Goal: Transaction & Acquisition: Purchase product/service

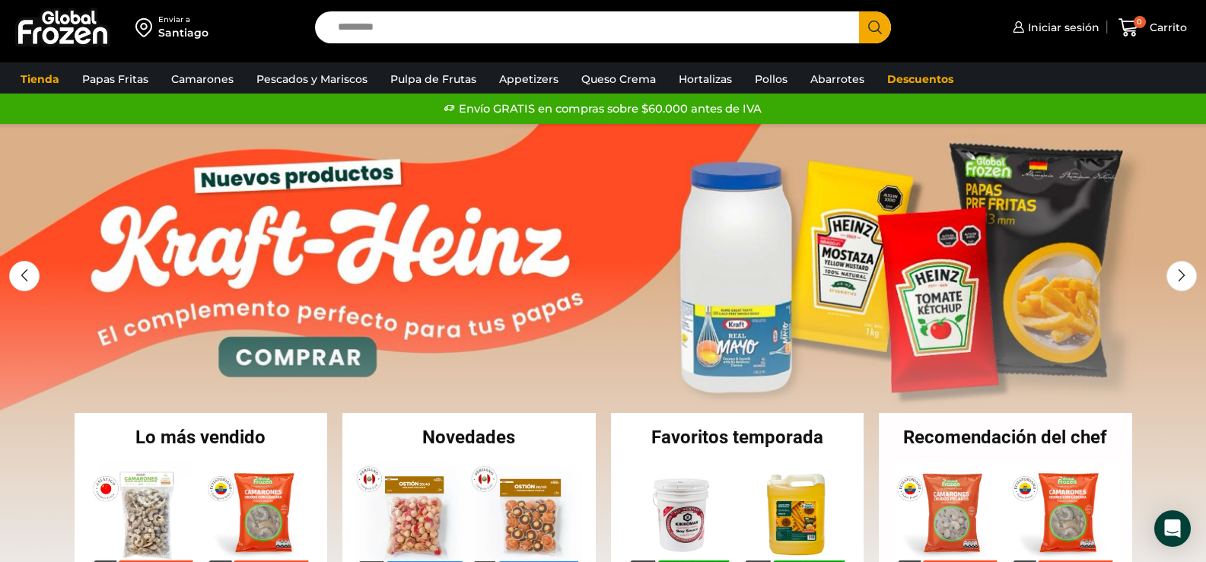
scroll to position [304, 0]
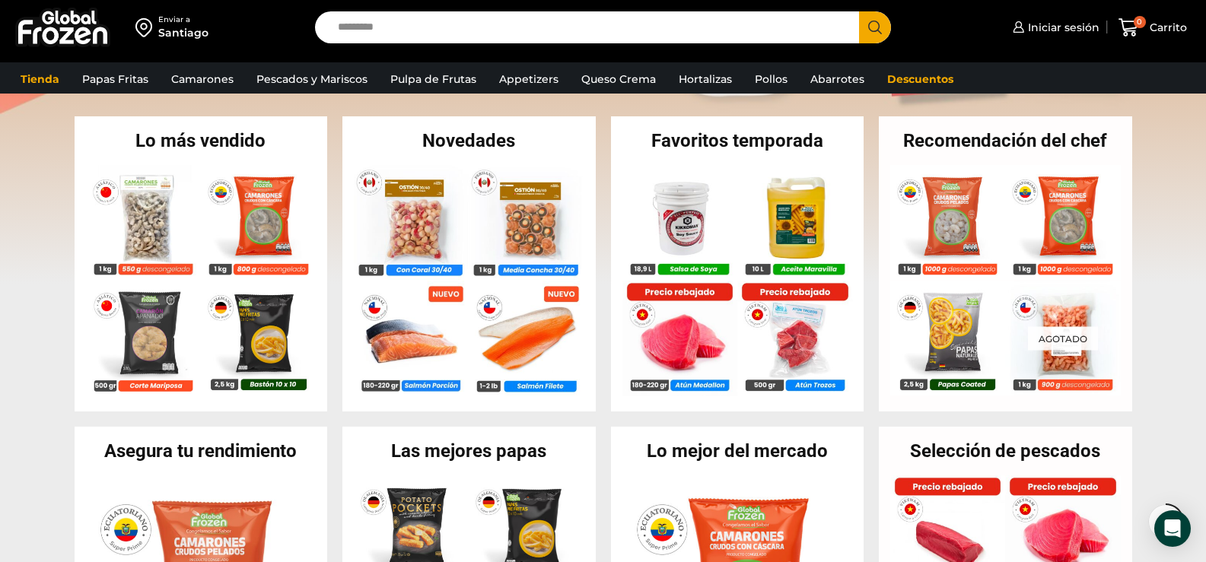
click at [369, 25] on input "Search input" at bounding box center [591, 27] width 522 height 32
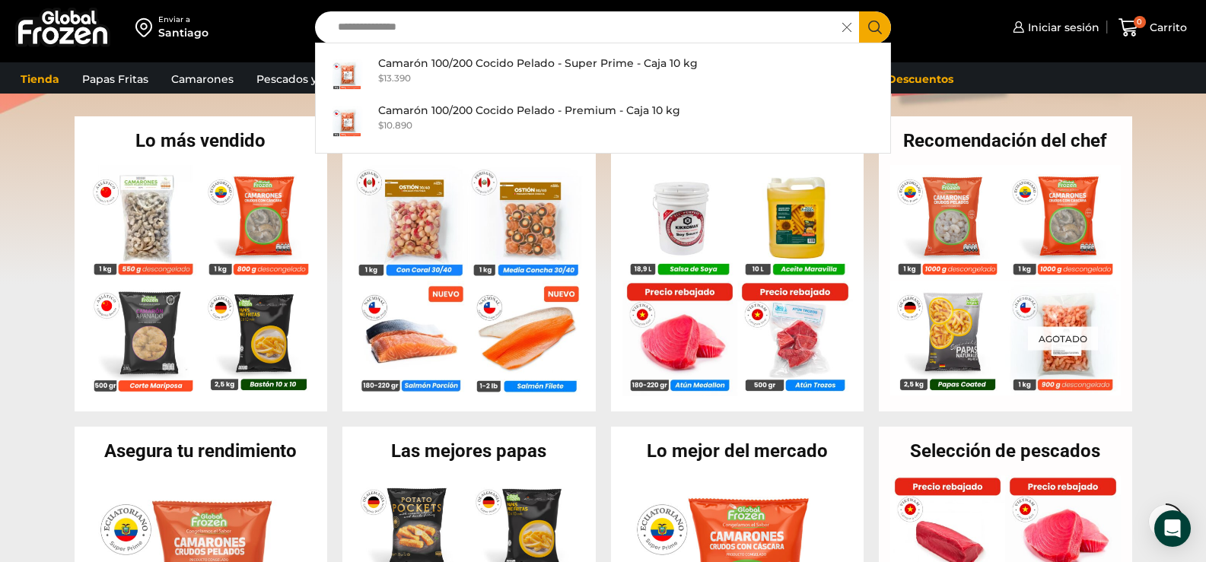
type input "**********"
click at [869, 24] on icon "Search button" at bounding box center [875, 28] width 14 height 14
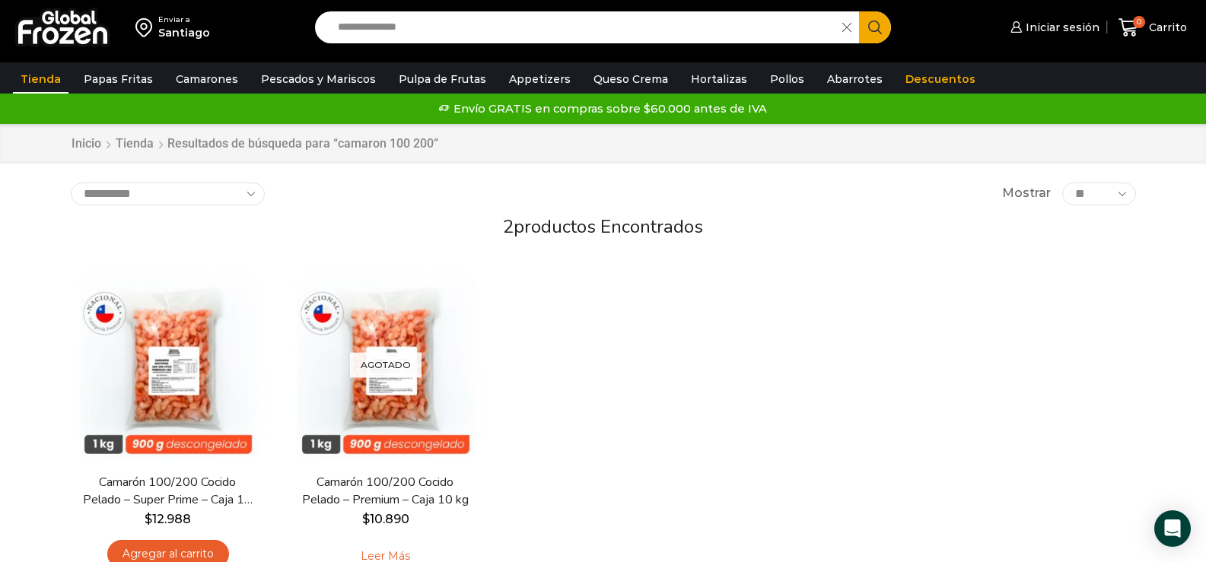
scroll to position [228, 0]
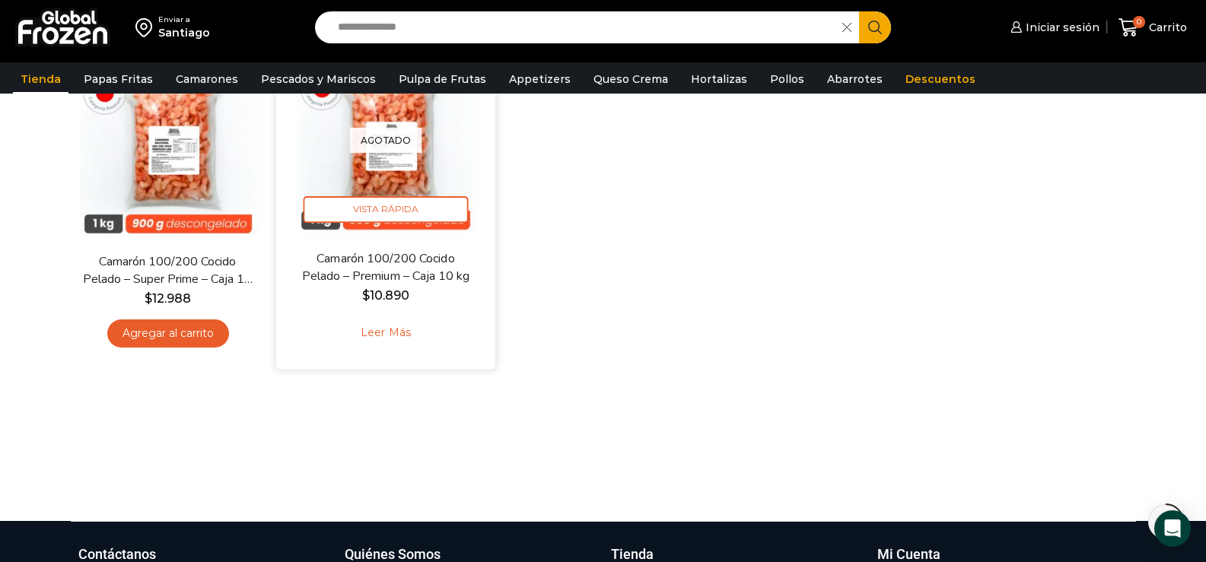
click at [384, 332] on link "Leer más" at bounding box center [385, 332] width 97 height 33
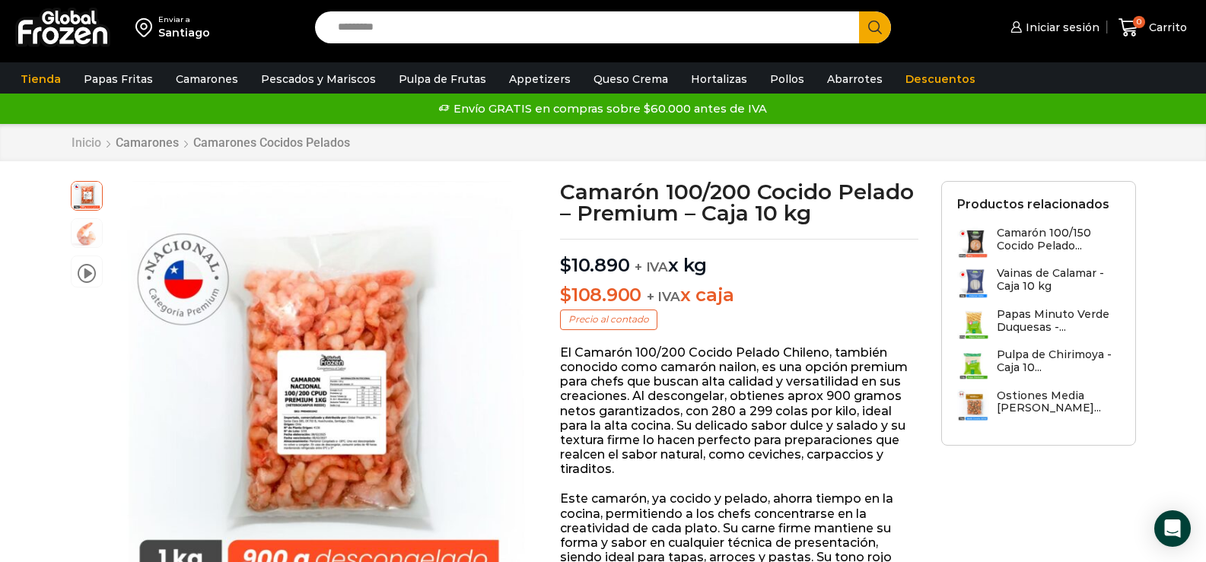
click at [95, 142] on link "Inicio" at bounding box center [86, 142] width 31 height 14
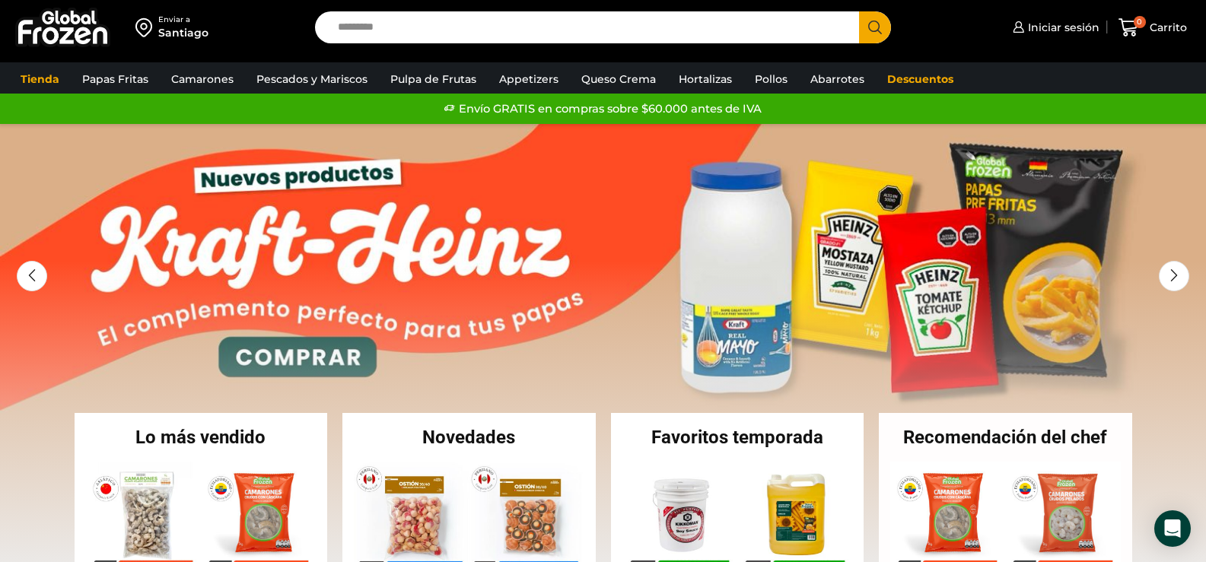
click at [353, 19] on input "Search input" at bounding box center [591, 27] width 522 height 32
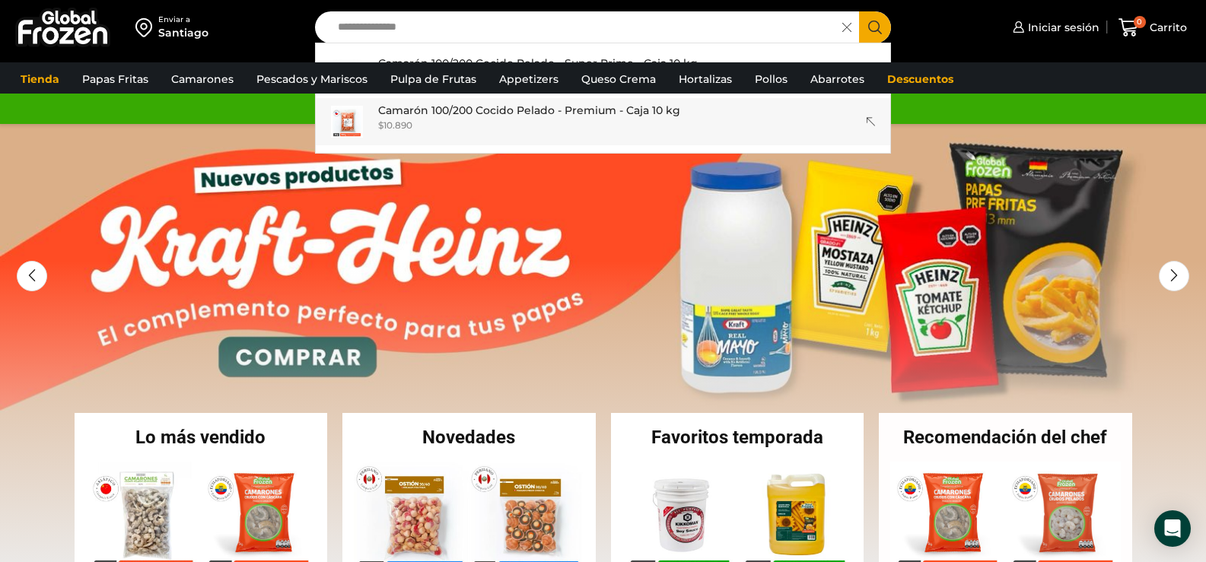
type input "**********"
click at [485, 112] on div "**********" at bounding box center [603, 62] width 1206 height 124
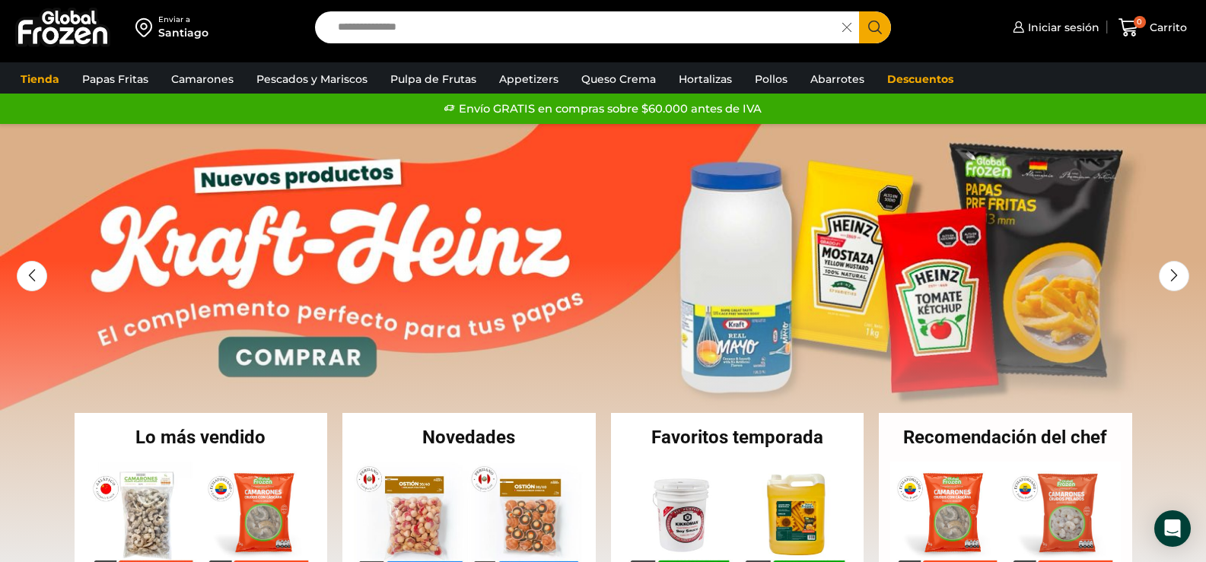
click at [872, 24] on icon "Search button" at bounding box center [875, 28] width 14 height 14
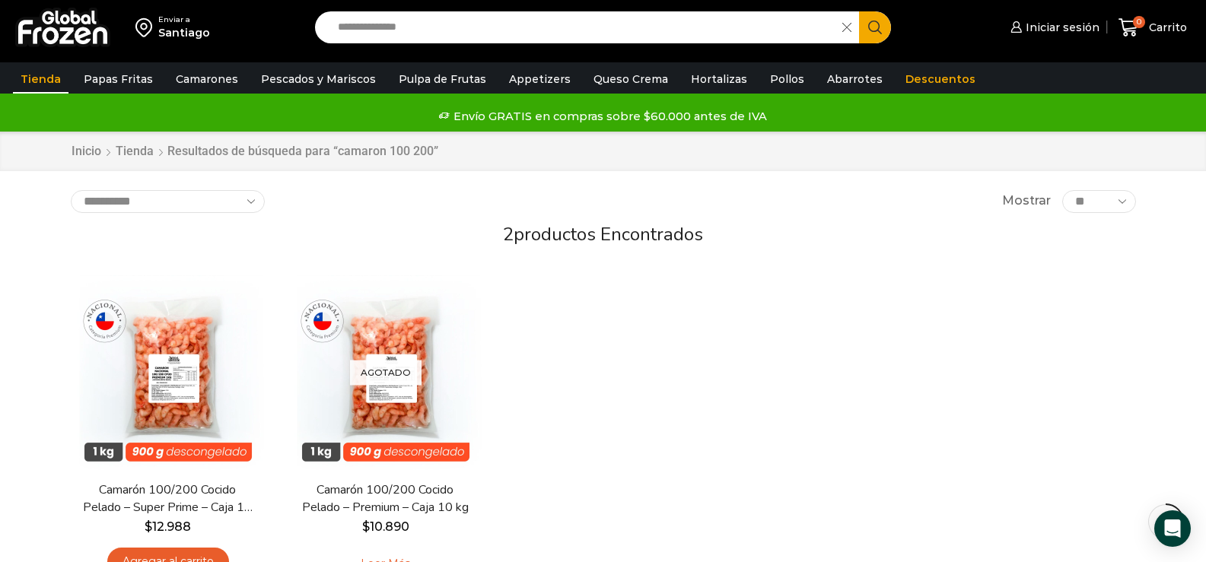
scroll to position [228, 0]
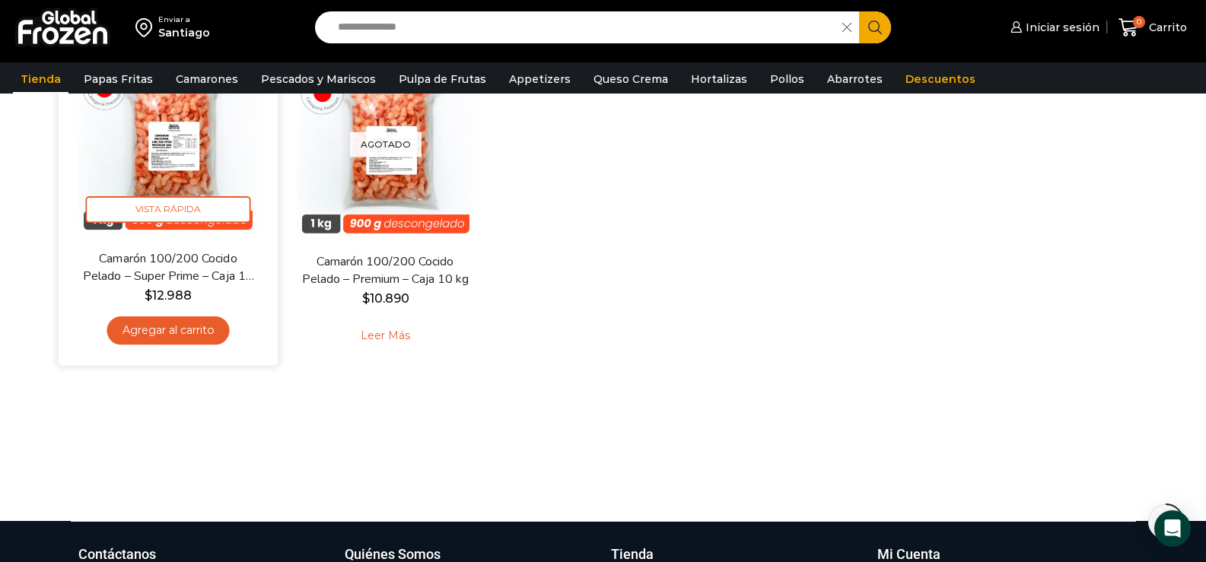
click at [171, 331] on link "Agregar al carrito" at bounding box center [167, 330] width 122 height 28
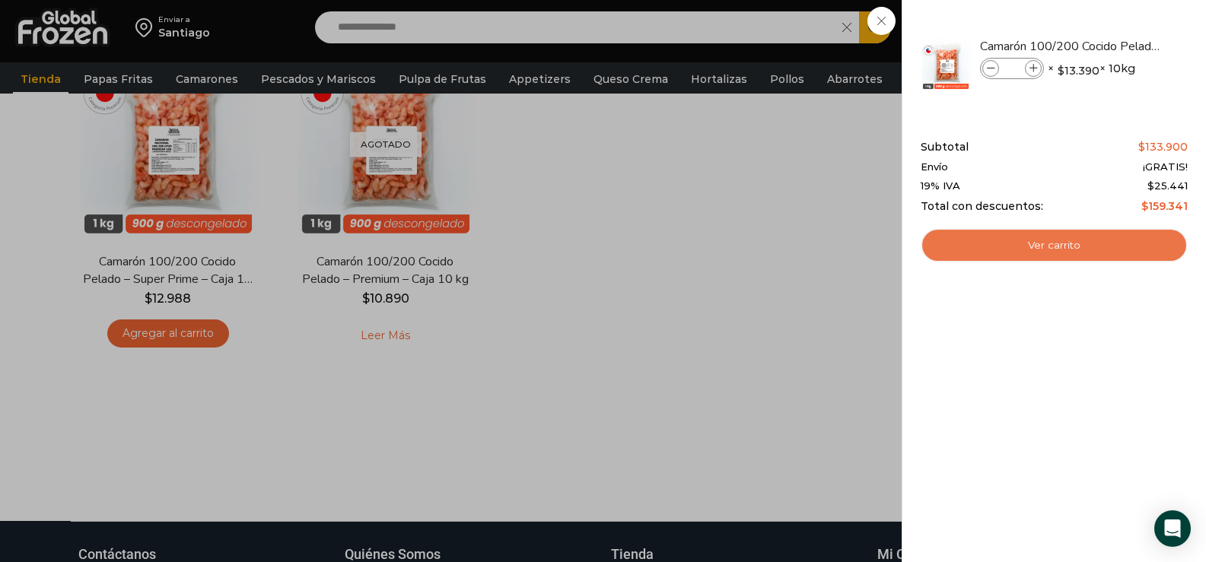
click at [1064, 244] on link "Ver carrito" at bounding box center [1053, 245] width 267 height 35
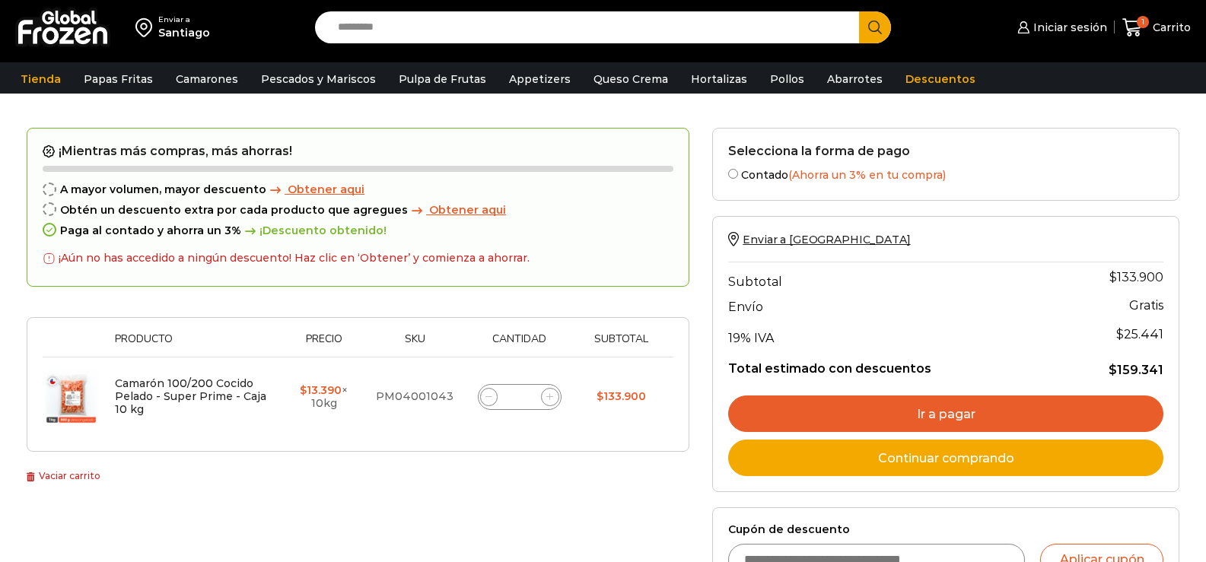
scroll to position [228, 0]
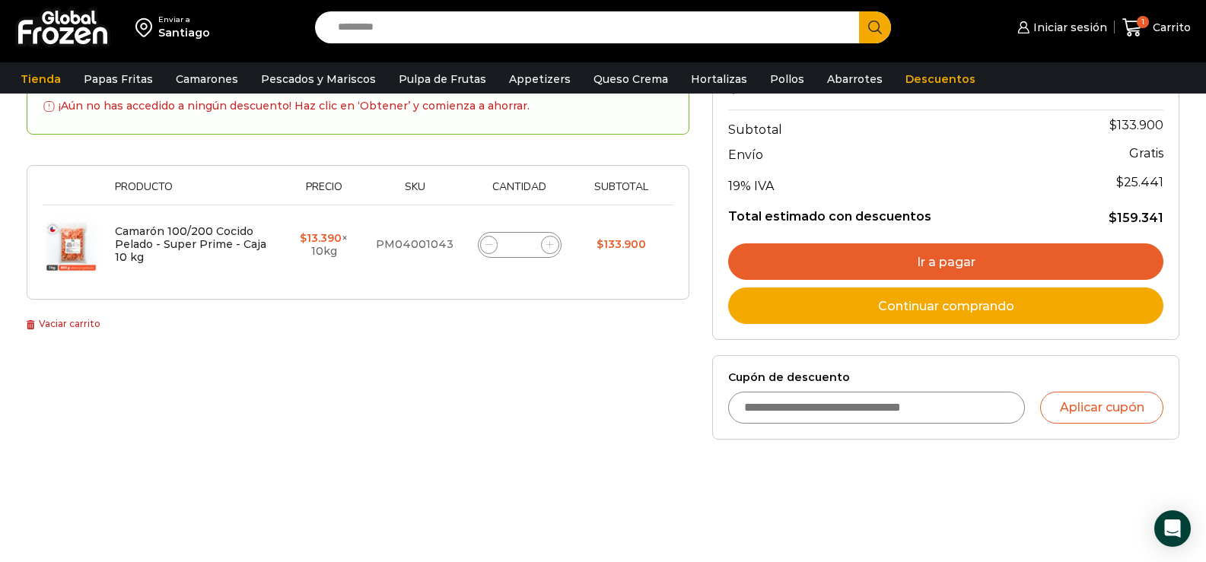
click at [938, 261] on link "Ir a pagar" at bounding box center [945, 261] width 435 height 37
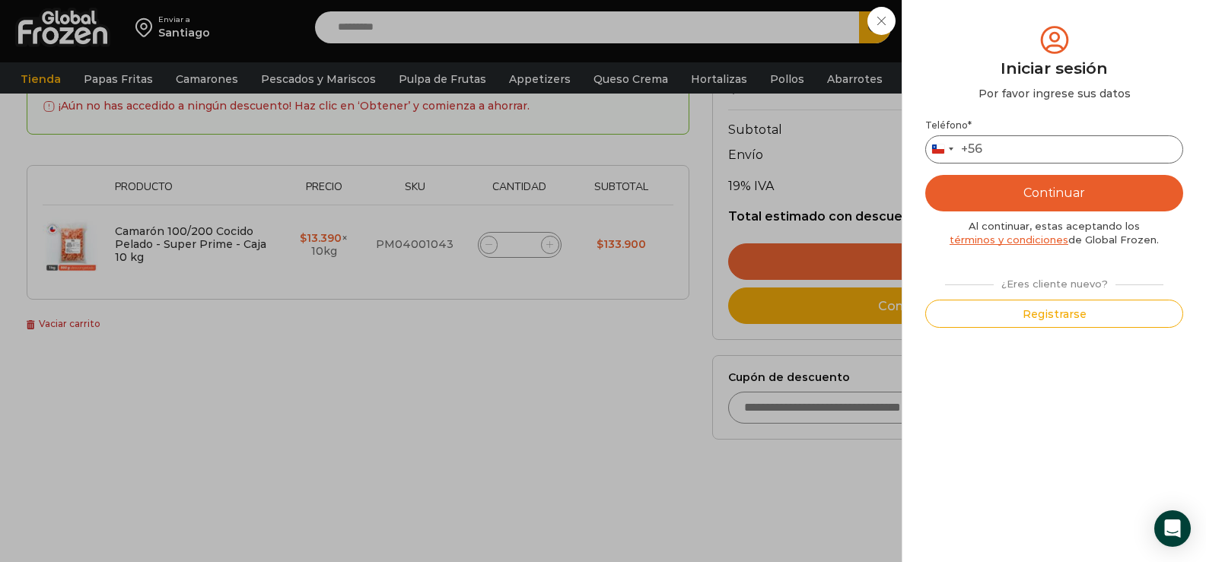
click at [998, 149] on input "Teléfono *" at bounding box center [1054, 149] width 258 height 28
type input "*********"
click at [1054, 190] on button "Continuar" at bounding box center [1054, 193] width 258 height 37
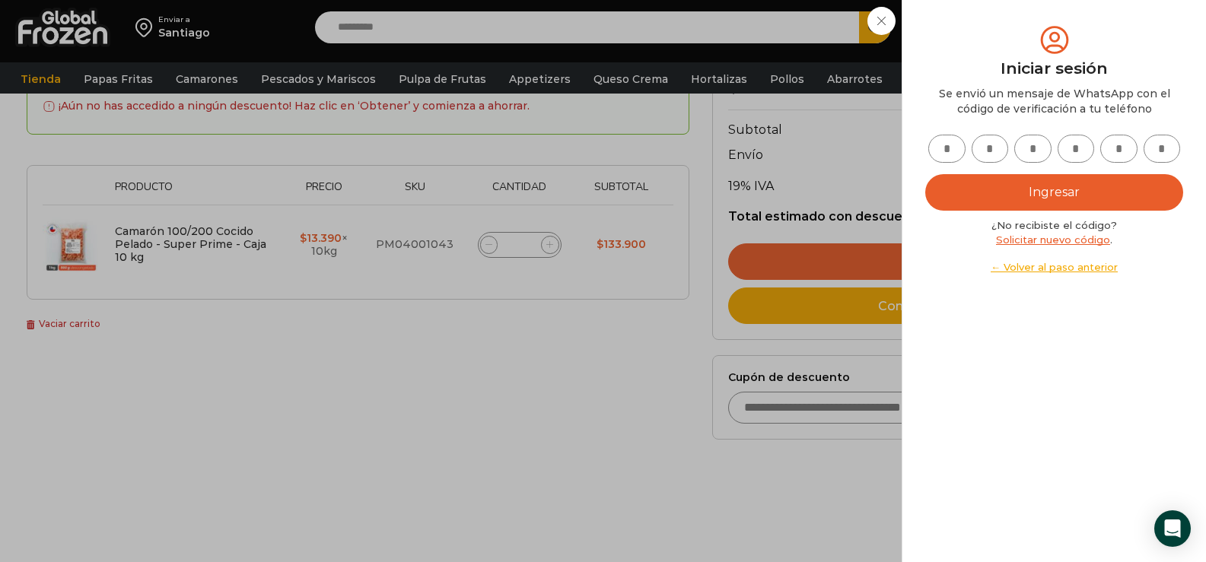
click at [948, 150] on input "text" at bounding box center [946, 149] width 37 height 28
type input "*"
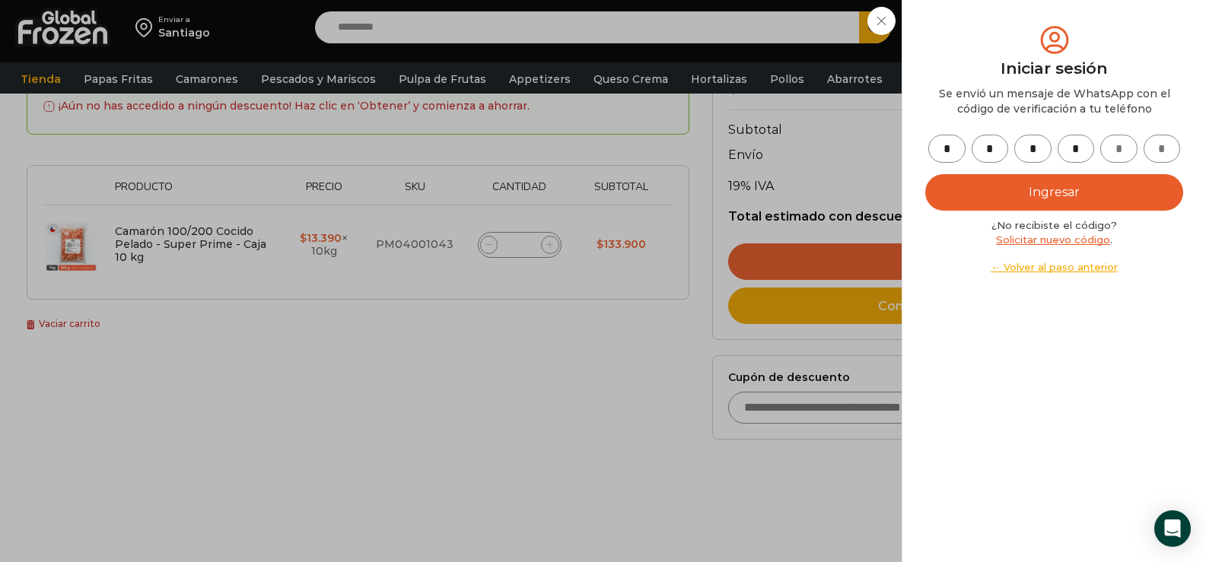
type input "*"
click at [1088, 191] on button "Ingresar" at bounding box center [1054, 192] width 258 height 37
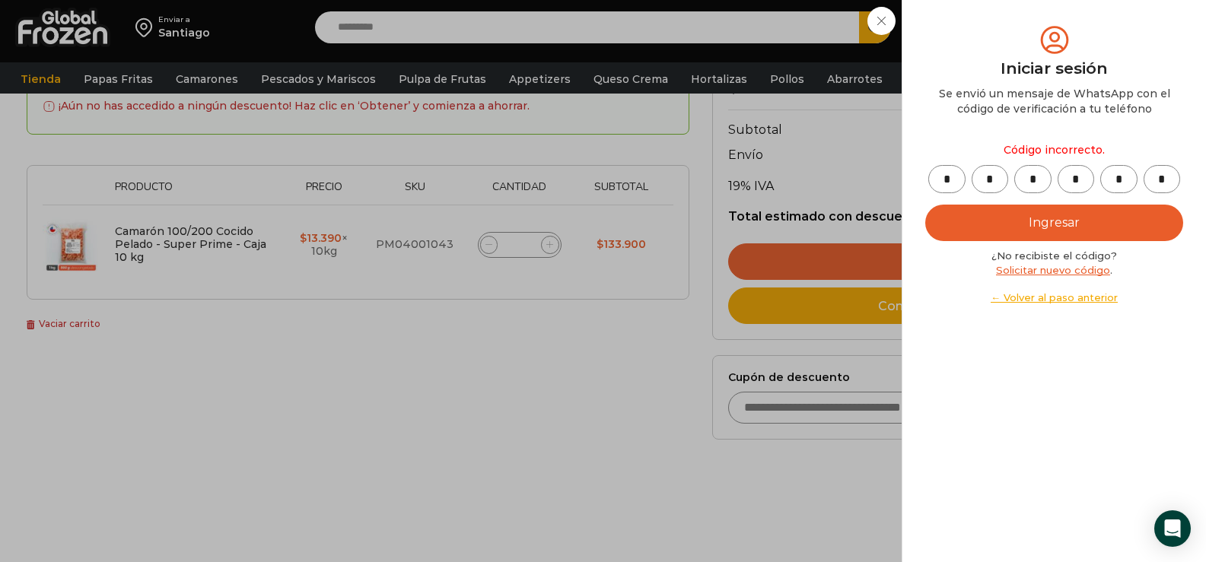
click at [1053, 221] on button "Ingresar" at bounding box center [1054, 223] width 258 height 37
click at [1048, 222] on button "Ingresar" at bounding box center [1054, 223] width 258 height 37
click at [1082, 180] on input "*" at bounding box center [1075, 179] width 37 height 28
type input "*"
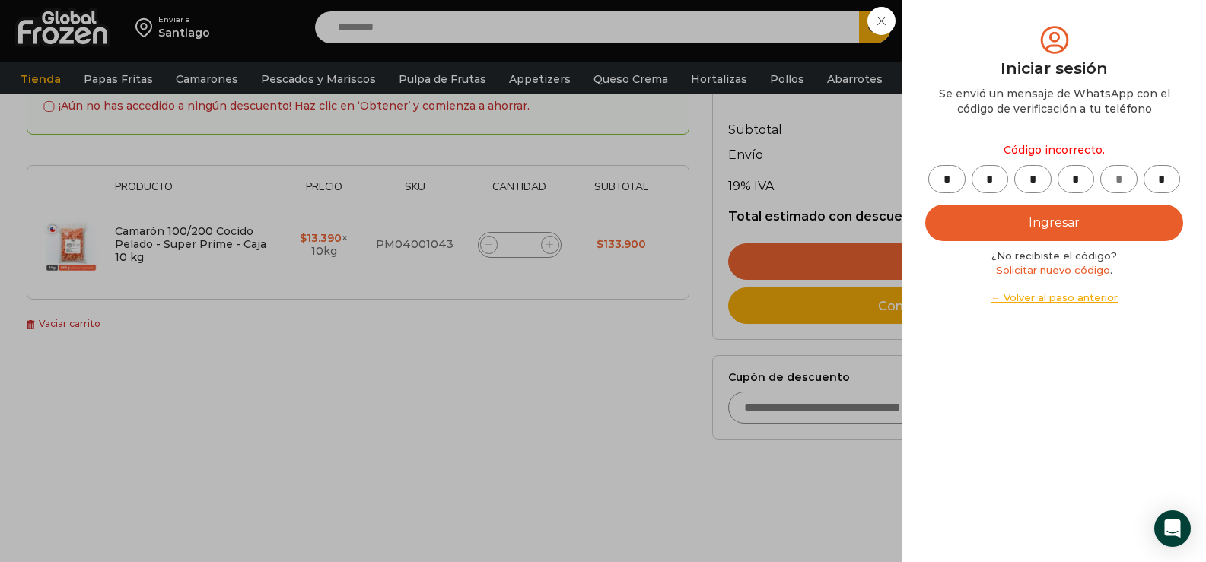
click at [1048, 226] on button "Ingresar" at bounding box center [1054, 223] width 258 height 37
click at [1125, 177] on input "text" at bounding box center [1118, 179] width 37 height 28
type input "*"
click at [1061, 224] on button "Ingresar" at bounding box center [1054, 223] width 258 height 37
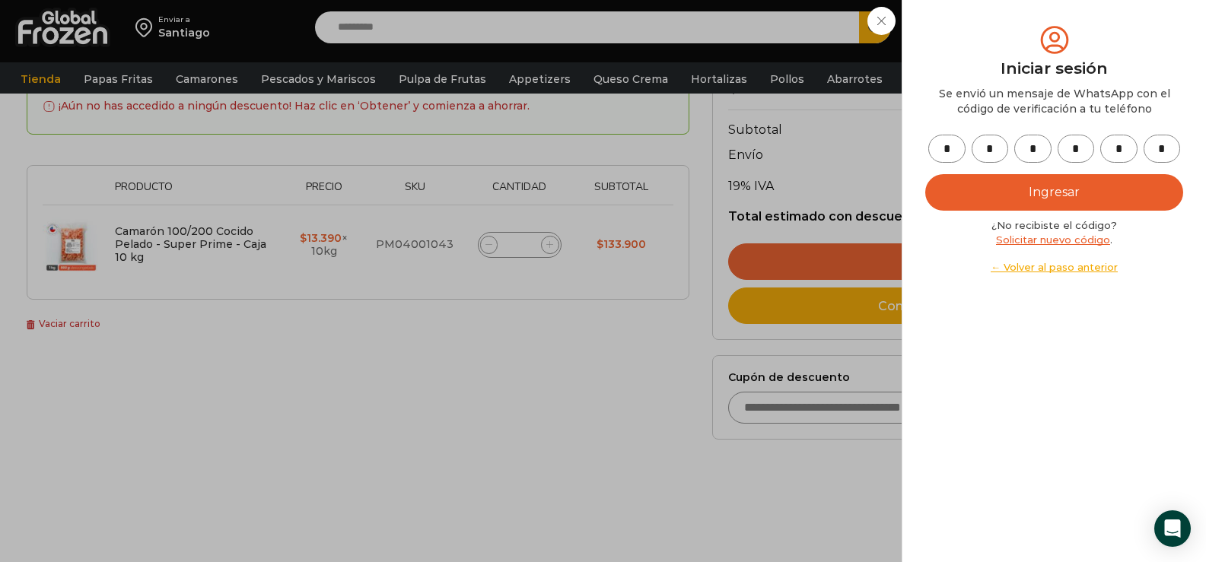
click at [1047, 192] on button "Ingresar" at bounding box center [1054, 192] width 258 height 37
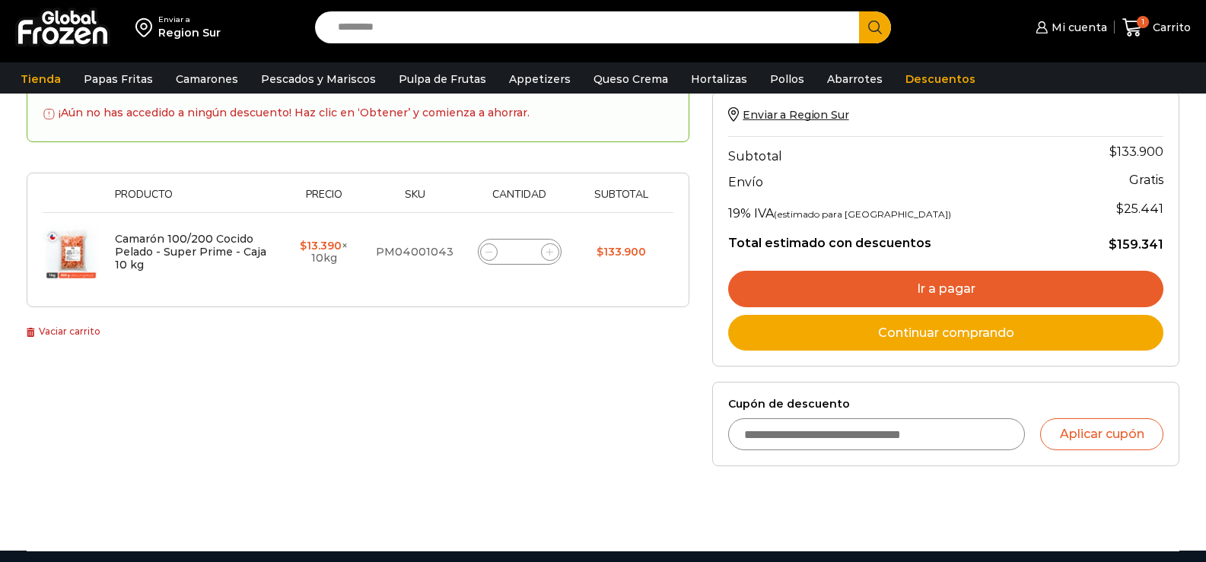
click at [943, 284] on link "Ir a pagar" at bounding box center [945, 289] width 435 height 37
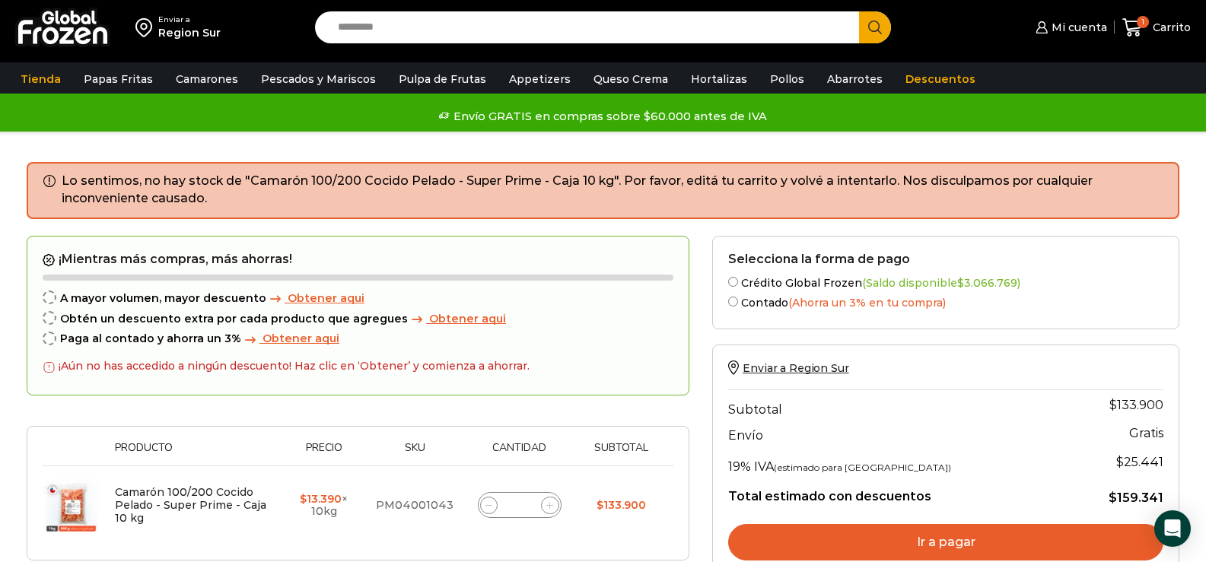
scroll to position [304, 0]
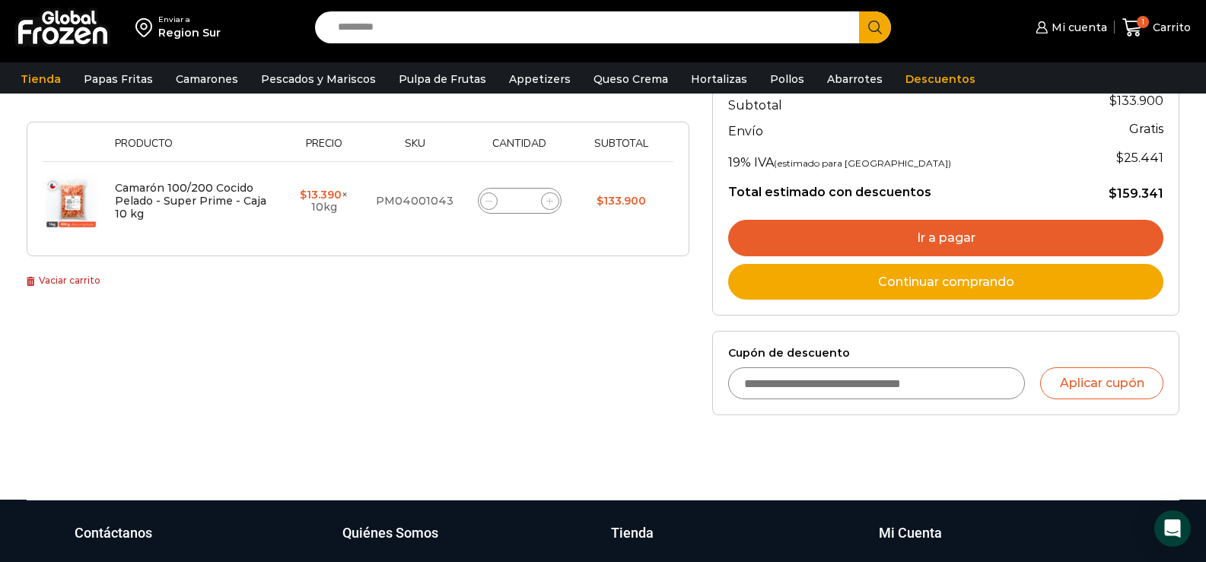
click at [957, 242] on link "Ir a pagar" at bounding box center [945, 238] width 435 height 37
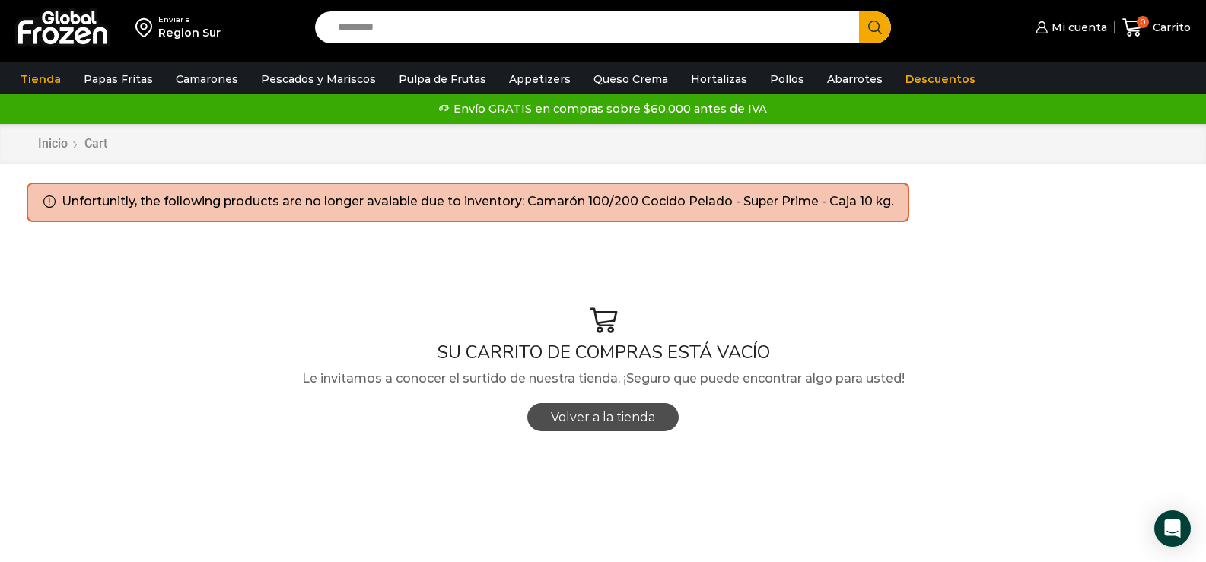
click at [619, 415] on span "Volver a la tienda" at bounding box center [603, 417] width 104 height 14
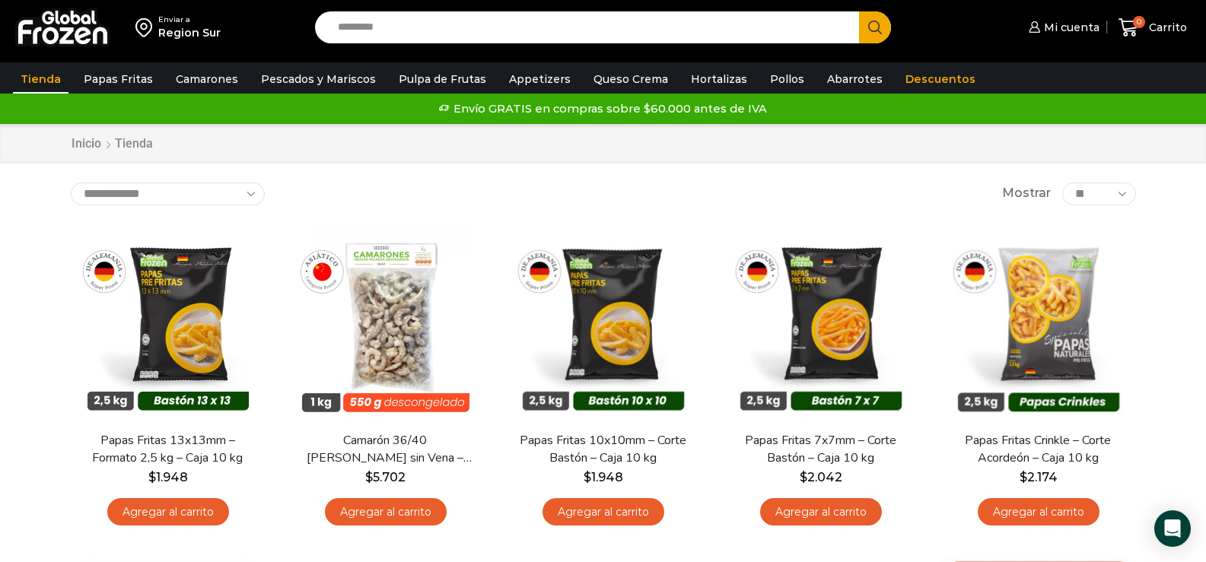
click at [420, 29] on input "Search input" at bounding box center [591, 27] width 522 height 32
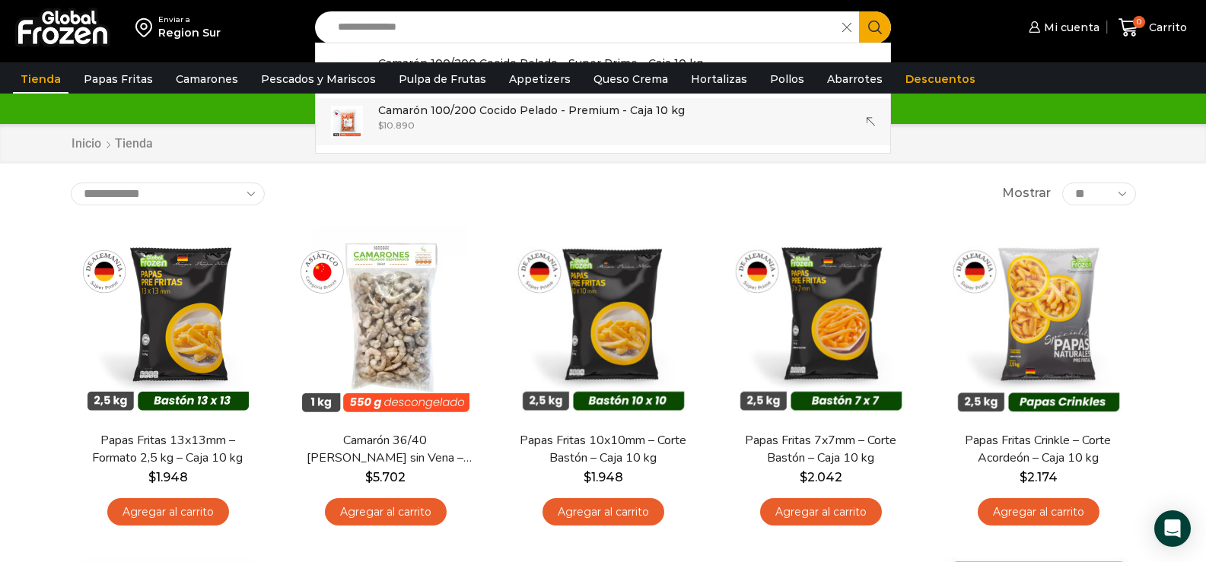
click at [492, 116] on p "Camarón 100/200 Cocido Pelado - Premium - Caja 10 kg" at bounding box center [531, 110] width 307 height 17
type input "**********"
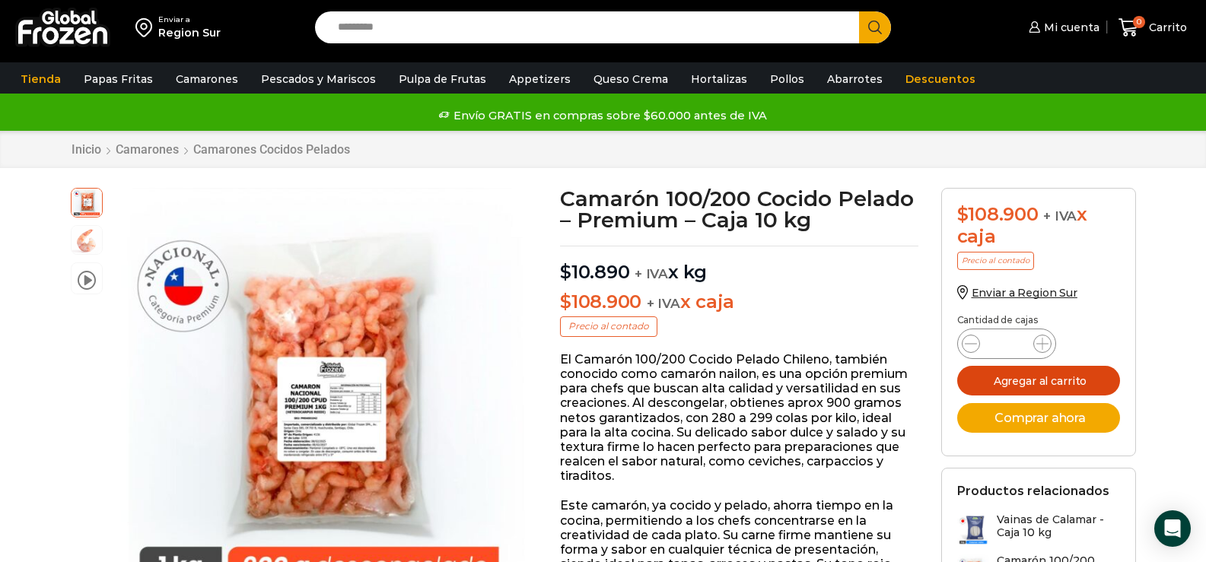
click at [1042, 380] on button "Agregar al carrito" at bounding box center [1038, 381] width 163 height 30
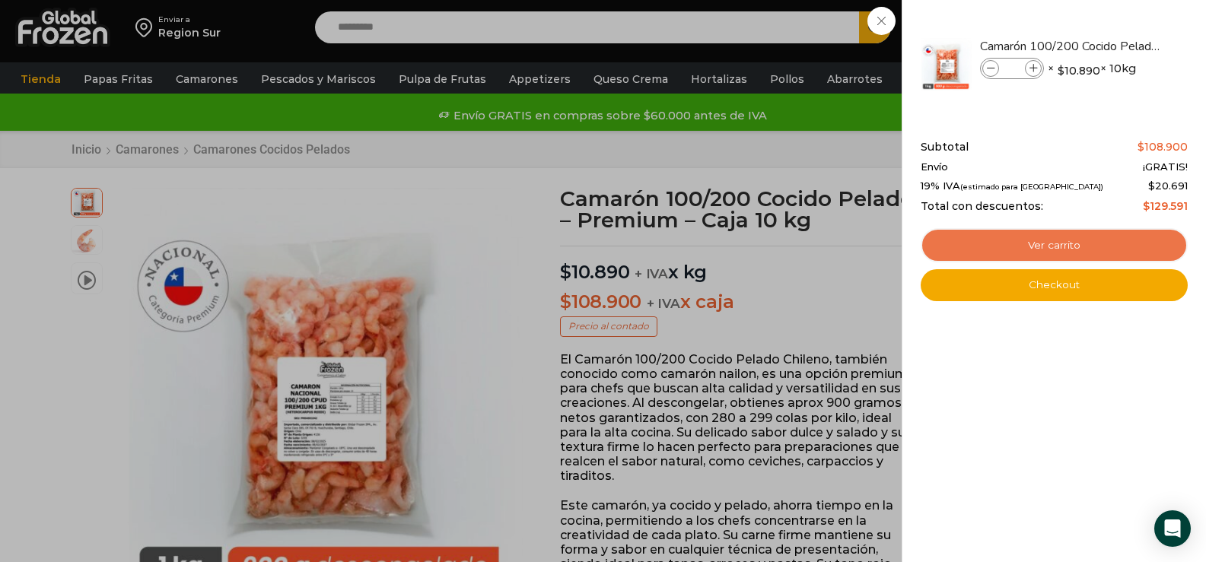
click at [1063, 239] on link "Ver carrito" at bounding box center [1053, 245] width 267 height 35
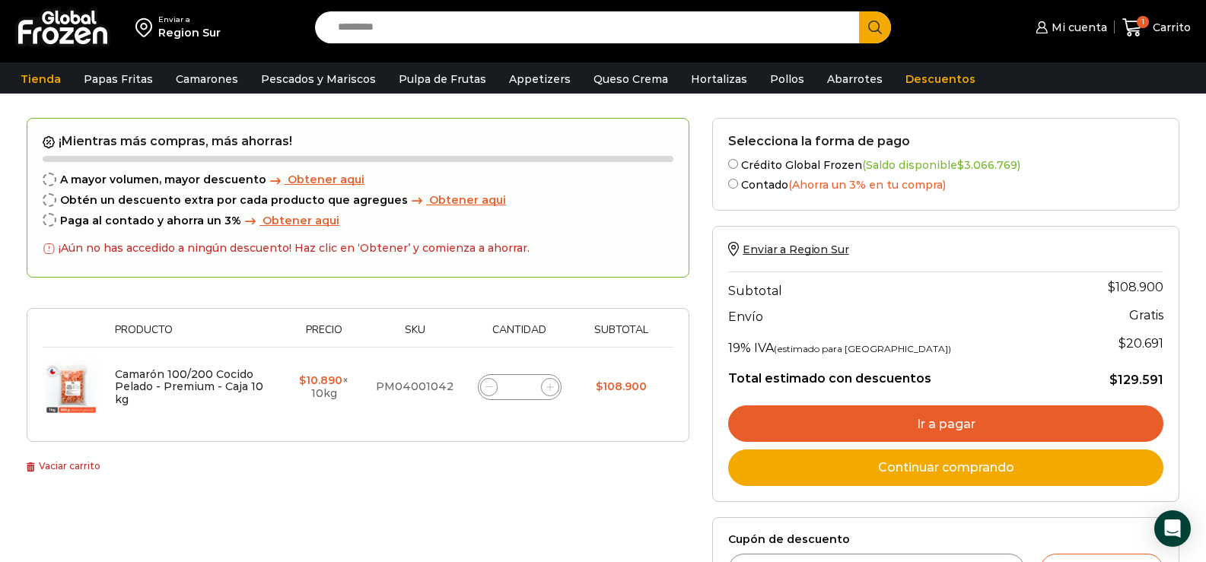
scroll to position [304, 0]
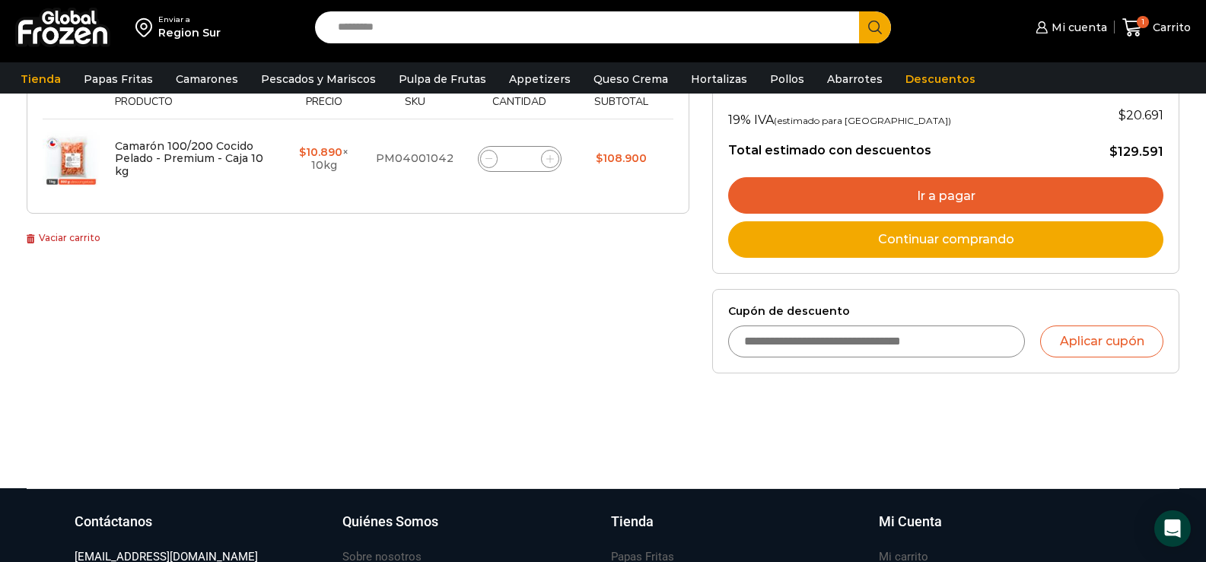
click at [939, 195] on link "Ir a pagar" at bounding box center [945, 195] width 435 height 37
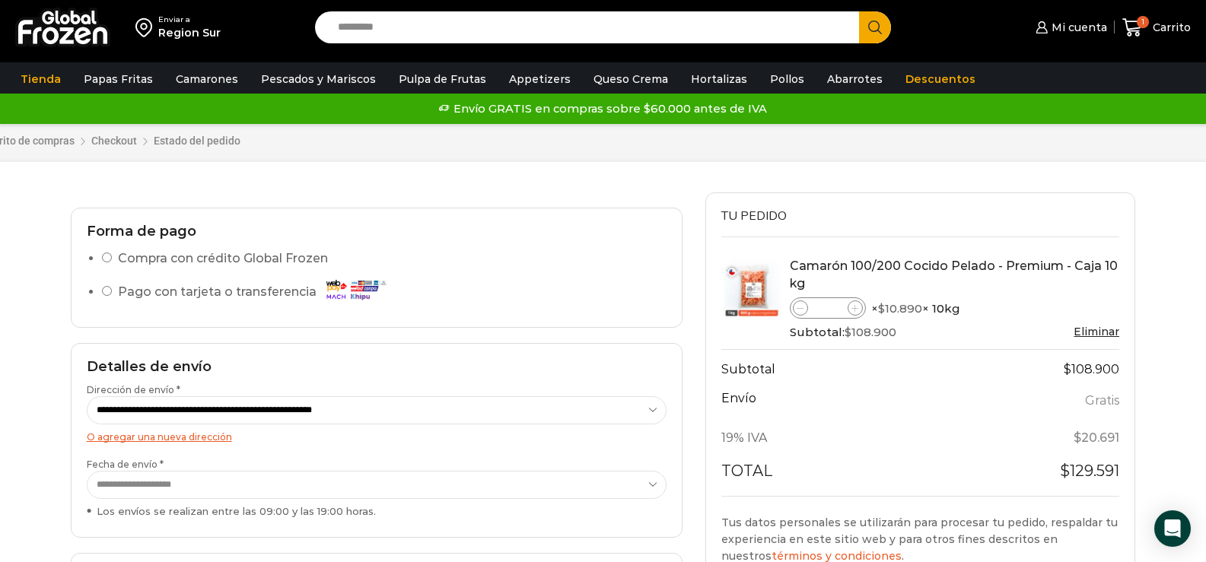
click at [855, 309] on icon at bounding box center [854, 308] width 7 height 7
type input "*"
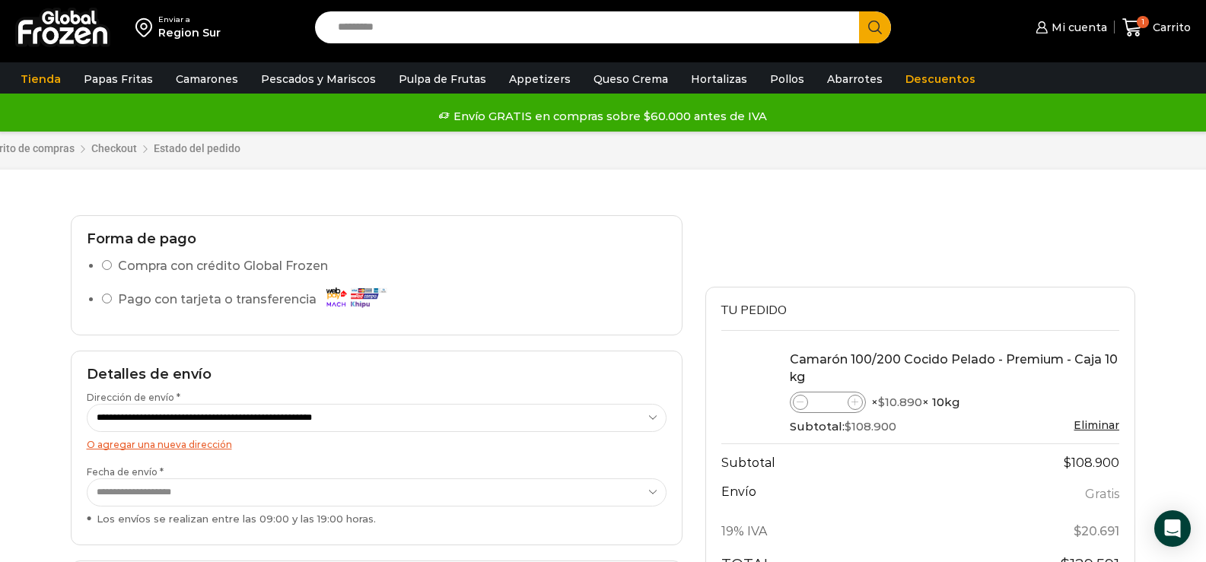
scroll to position [228, 0]
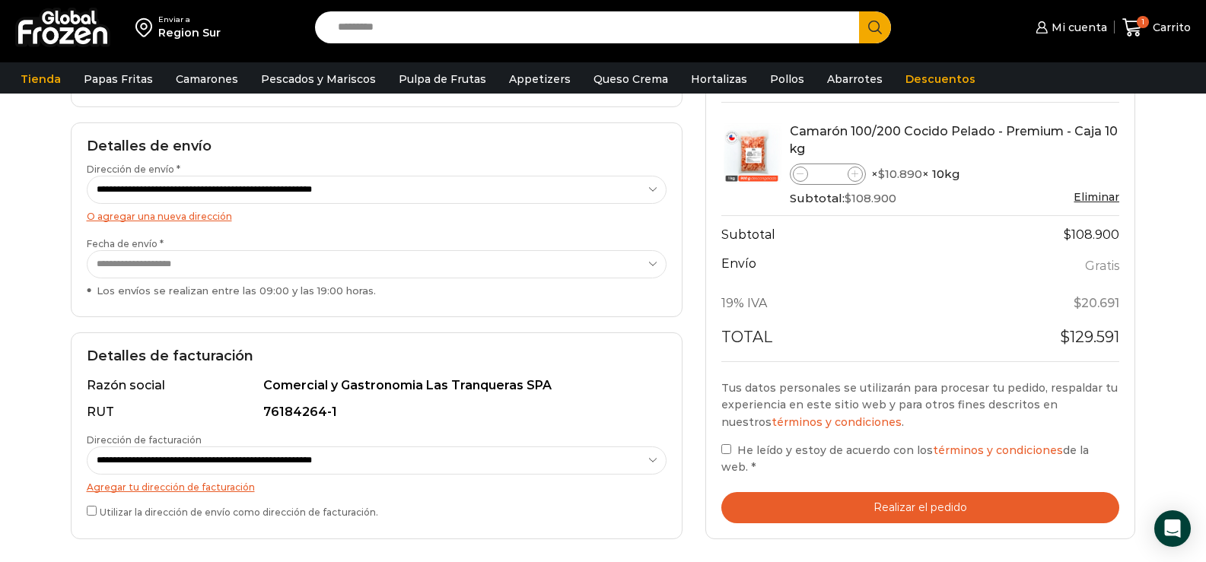
click at [919, 507] on button "Realizar el pedido" at bounding box center [920, 507] width 399 height 31
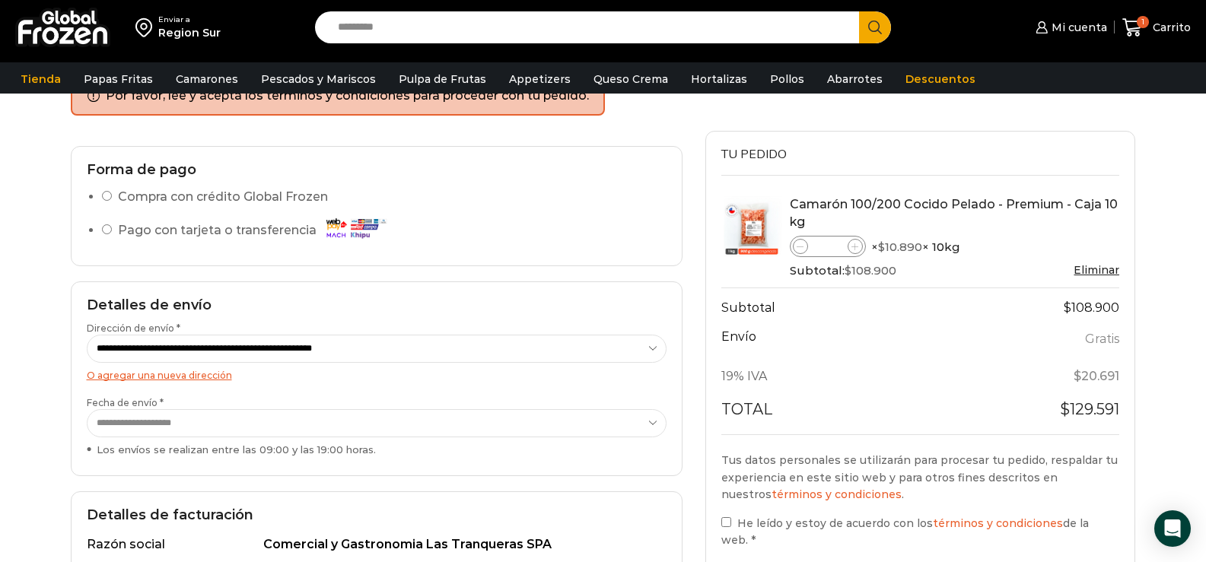
scroll to position [352, 0]
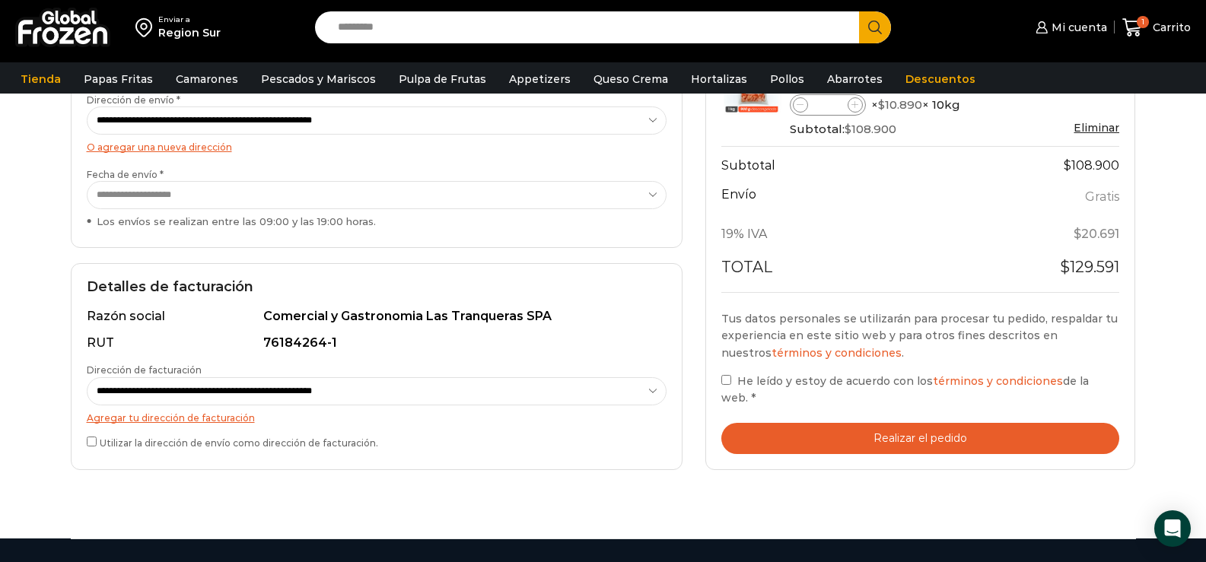
click at [902, 439] on button "Realizar el pedido" at bounding box center [920, 438] width 399 height 31
